Goal: Task Accomplishment & Management: Manage account settings

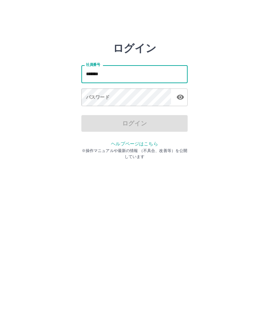
type input "*******"
click at [94, 98] on div "パスワード パスワード" at bounding box center [134, 97] width 106 height 19
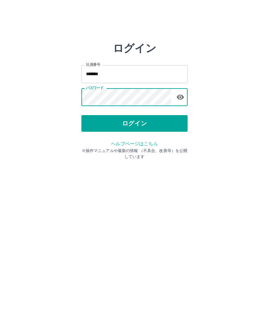
click at [158, 129] on button "ログイン" at bounding box center [134, 123] width 106 height 17
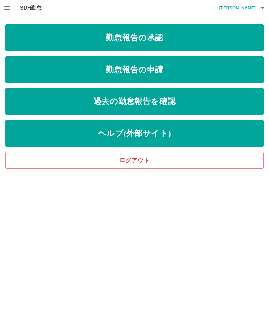
click at [154, 36] on link "勤怠報告の承認" at bounding box center [134, 37] width 259 height 27
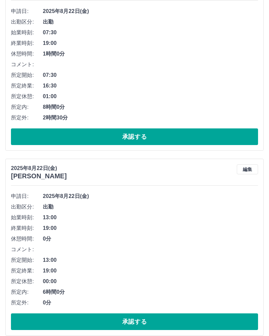
scroll to position [105, 0]
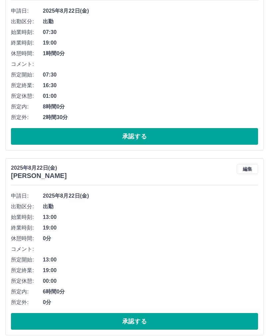
click at [260, 214] on div "[DATE] [PERSON_NAME] 編集 申請日: [DATE] 出勤区分: 出勤 始業時刻: 13:00 終業時刻: 19:00 休憩時間: 0分 コ…" at bounding box center [134, 246] width 259 height 177
click at [199, 322] on button "承認する" at bounding box center [134, 321] width 247 height 17
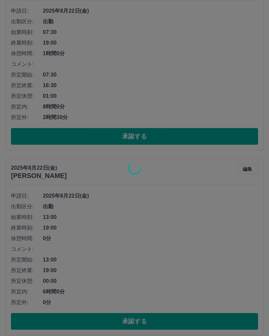
click at [3, 335] on div at bounding box center [134, 168] width 269 height 336
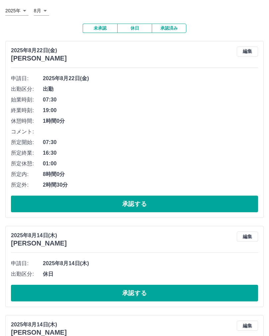
scroll to position [37, 0]
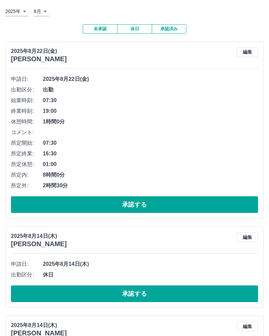
click at [72, 171] on span "8時間0分" at bounding box center [150, 175] width 215 height 8
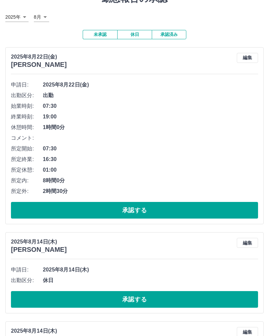
scroll to position [30, 0]
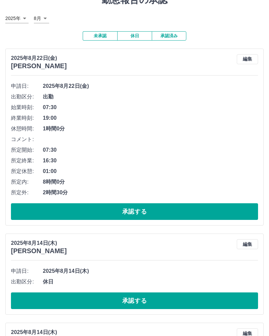
click at [18, 281] on span "出勤区分:" at bounding box center [27, 282] width 32 height 8
click at [19, 281] on span "出勤区分:" at bounding box center [27, 282] width 32 height 8
click at [193, 209] on button "承認する" at bounding box center [134, 211] width 247 height 17
